Goal: Book appointment/travel/reservation

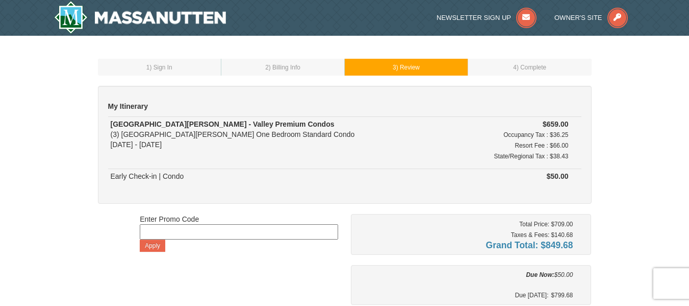
click at [613, 124] on div "1 ) Sign In 2 ) Billing Info 3 ) Review ) Complete ×" at bounding box center [344, 243] width 689 height 414
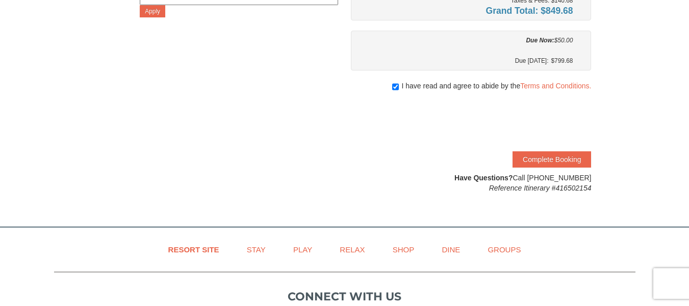
scroll to position [235, 0]
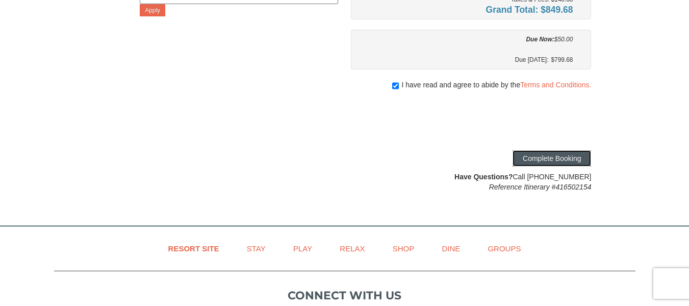
click at [545, 159] on button "Complete Booking" at bounding box center [552, 158] width 79 height 16
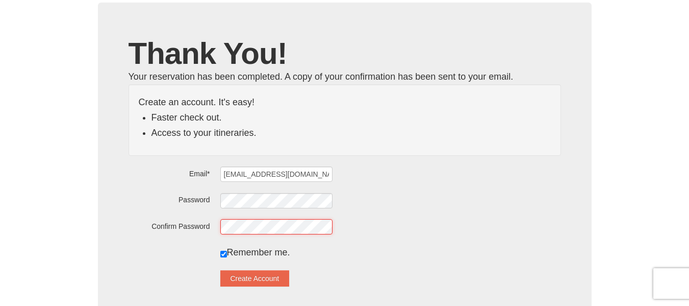
scroll to position [74, 0]
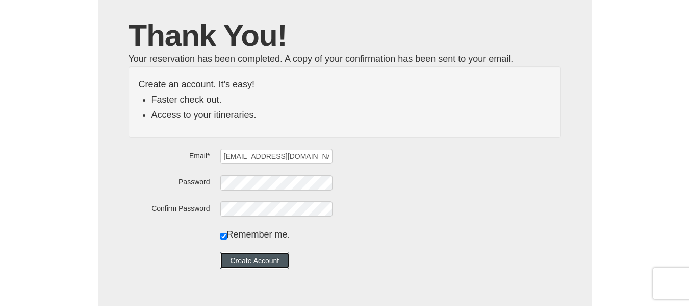
click at [277, 265] on button "Create Account" at bounding box center [254, 260] width 69 height 16
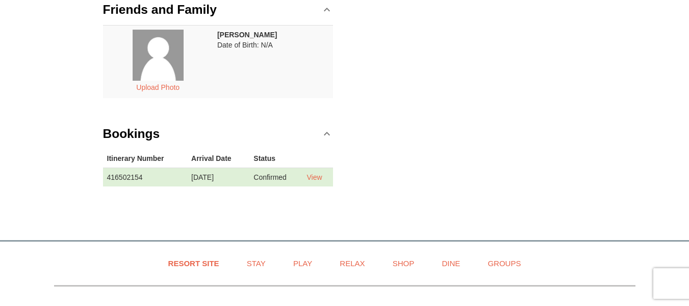
scroll to position [198, 0]
click at [322, 173] on link "View" at bounding box center [314, 176] width 15 height 8
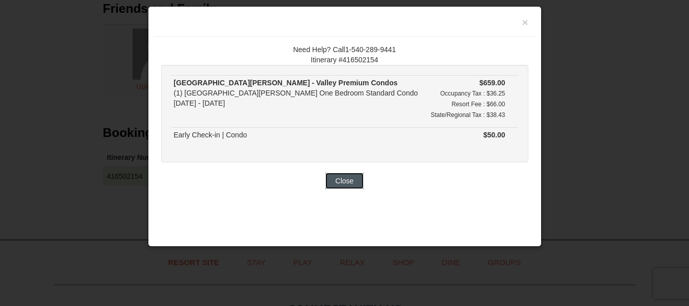
click at [345, 185] on button "Close" at bounding box center [344, 180] width 39 height 16
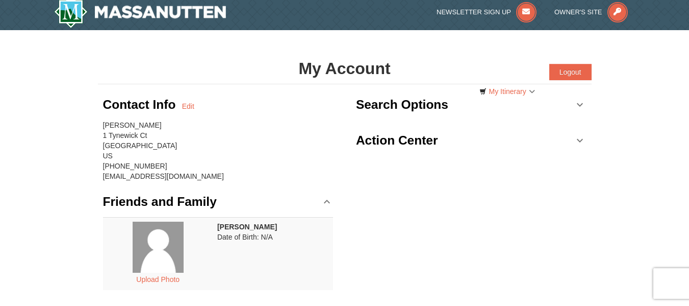
scroll to position [0, 0]
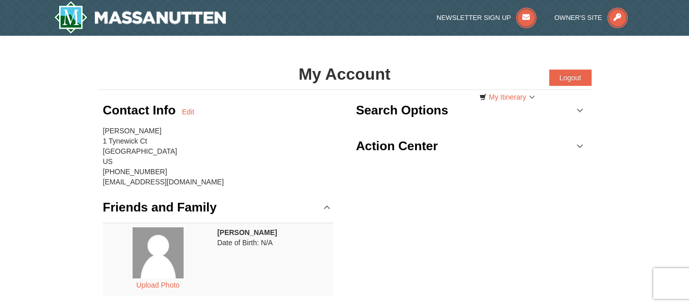
click at [571, 107] on link "Search Options" at bounding box center [471, 110] width 231 height 31
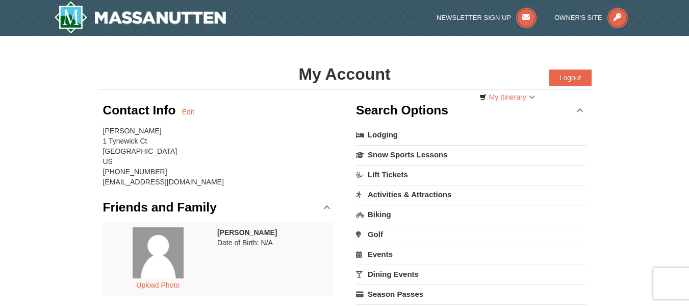
click at [571, 107] on link "Search Options" at bounding box center [471, 110] width 231 height 31
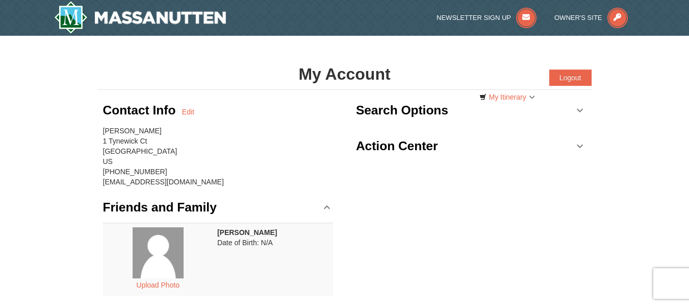
click at [574, 143] on link "Action Center" at bounding box center [471, 146] width 231 height 31
click at [533, 93] on link "My Itinerary" at bounding box center [507, 96] width 69 height 15
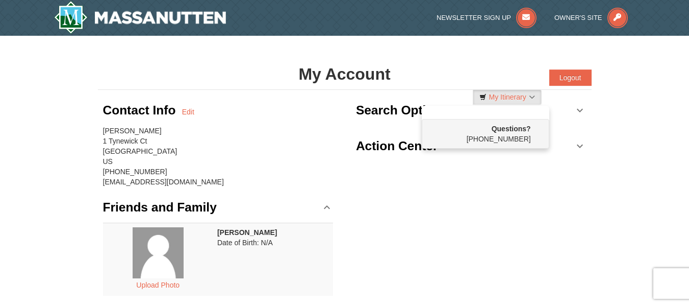
click at [637, 122] on div "× My Account Categories Map List Filter My Itinerary Questions? 1-540-289-9441 …" at bounding box center [344, 231] width 689 height 391
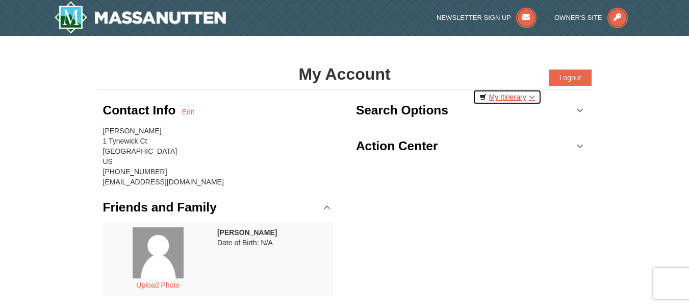
click at [521, 91] on link "My Itinerary" at bounding box center [507, 96] width 69 height 15
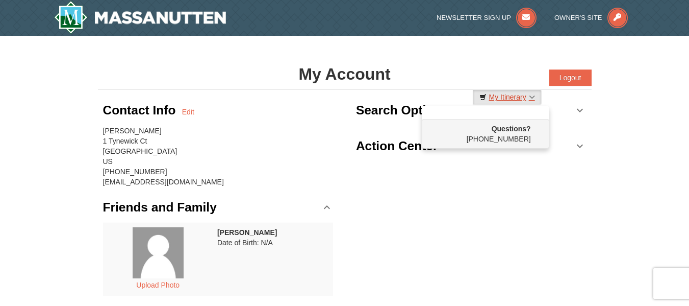
click at [521, 91] on link "My Itinerary" at bounding box center [507, 96] width 69 height 15
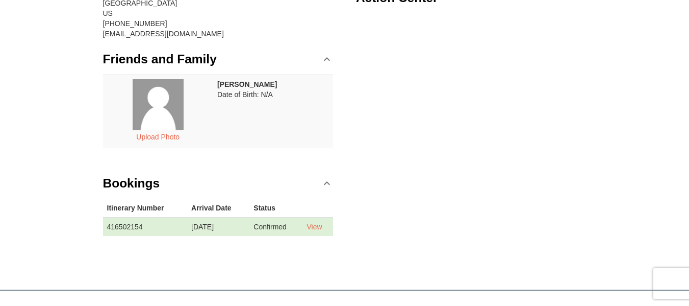
scroll to position [149, 0]
click at [320, 223] on link "View" at bounding box center [314, 225] width 15 height 8
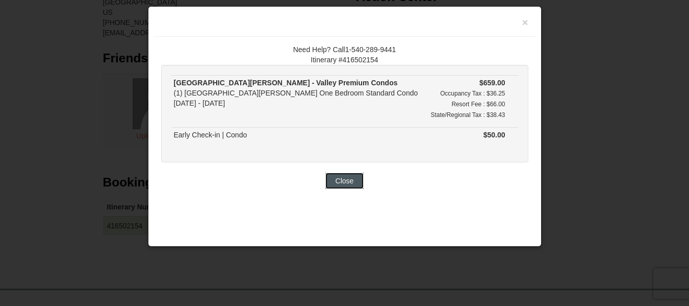
click at [345, 183] on button "Close" at bounding box center [344, 180] width 39 height 16
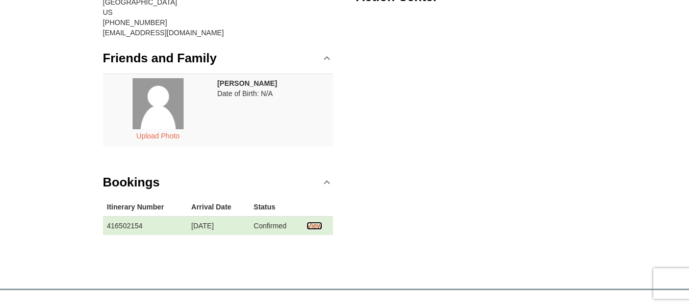
scroll to position [0, 0]
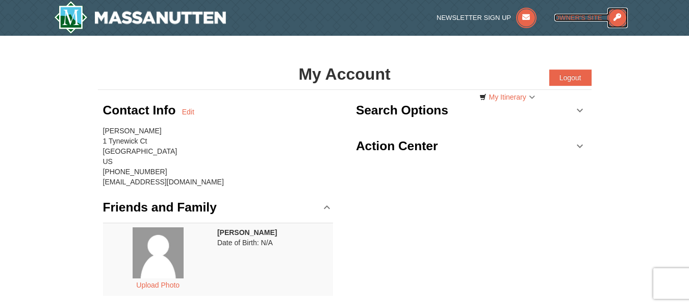
click at [579, 19] on span "Owner's Site" at bounding box center [578, 18] width 48 height 8
click at [200, 18] on img at bounding box center [140, 17] width 172 height 33
